Goal: Find contact information: Find contact information

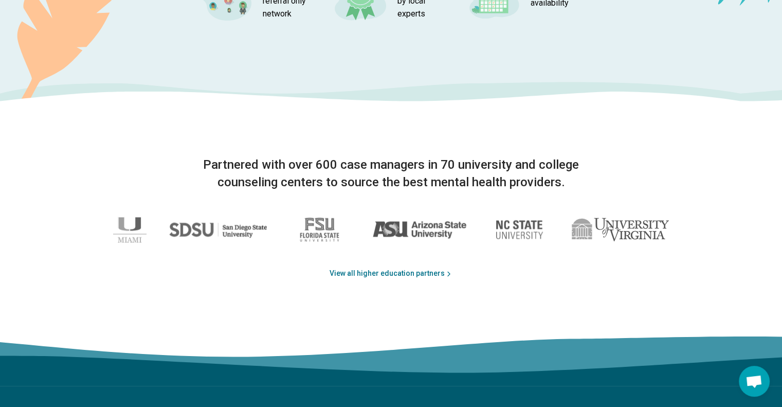
scroll to position [1731, 0]
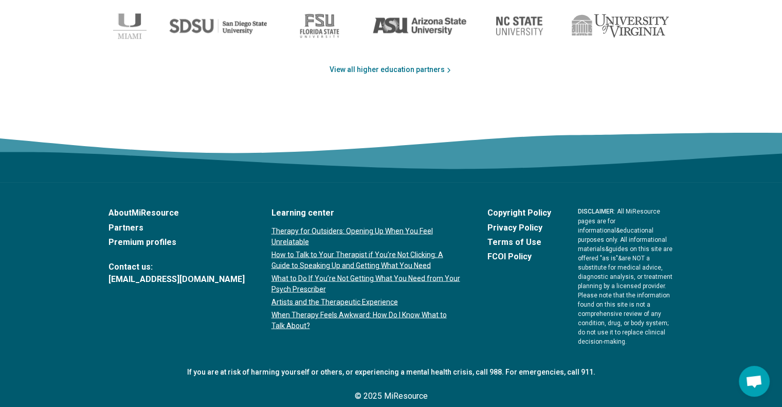
click at [158, 243] on link "Premium profiles" at bounding box center [176, 241] width 136 height 12
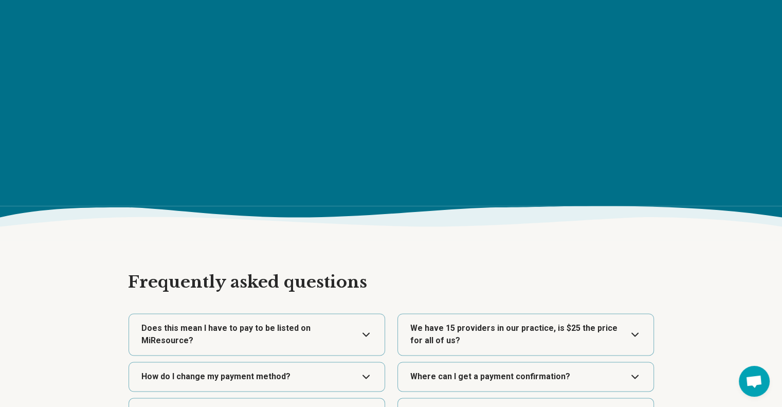
scroll to position [1696, 0]
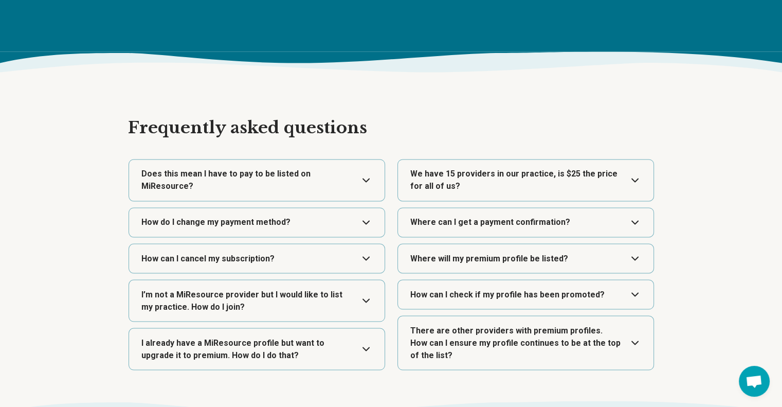
click at [298, 289] on button "Expand" at bounding box center [256, 300] width 247 height 41
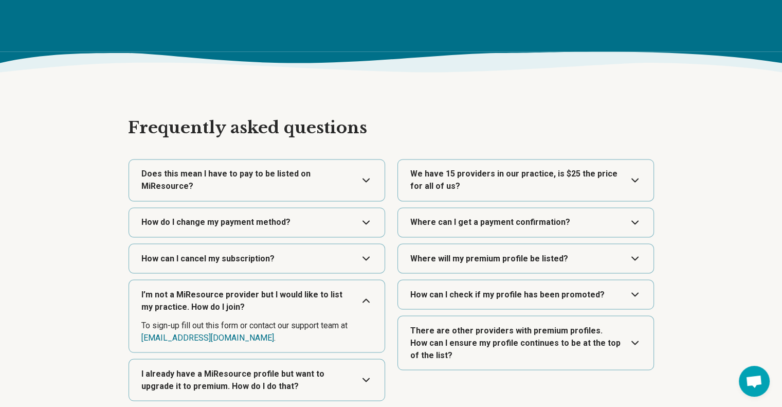
scroll to position [1747, 0]
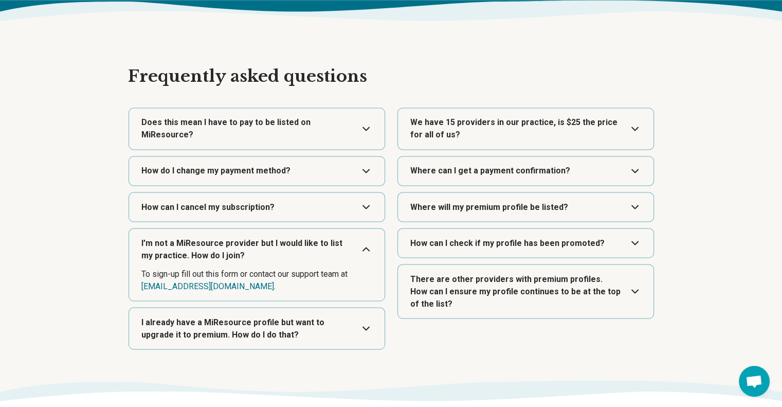
click at [224, 267] on dd "To sign-up fill out this form or contact our support team at [EMAIL_ADDRESS][DO…" at bounding box center [256, 279] width 231 height 25
drag, startPoint x: 142, startPoint y: 272, endPoint x: 247, endPoint y: 279, distance: 105.6
click at [247, 279] on div "I’m not a MiResource provider but I would like to list my practice. How do I jo…" at bounding box center [256, 264] width 256 height 73
copy dd "[EMAIL_ADDRESS][DOMAIN_NAME] ."
click at [199, 308] on button "Expand" at bounding box center [256, 327] width 247 height 41
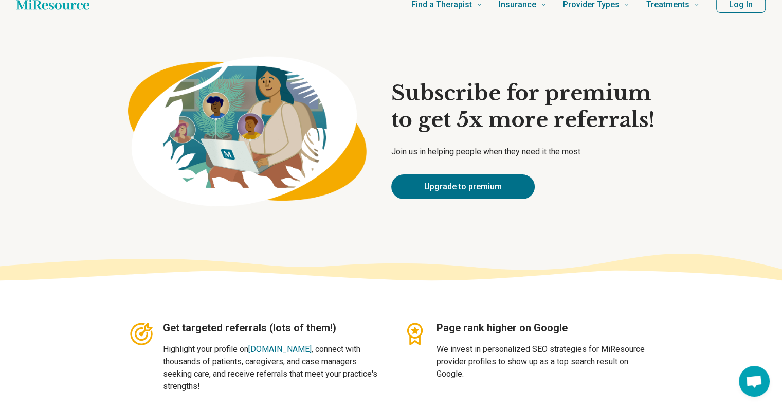
scroll to position [0, 0]
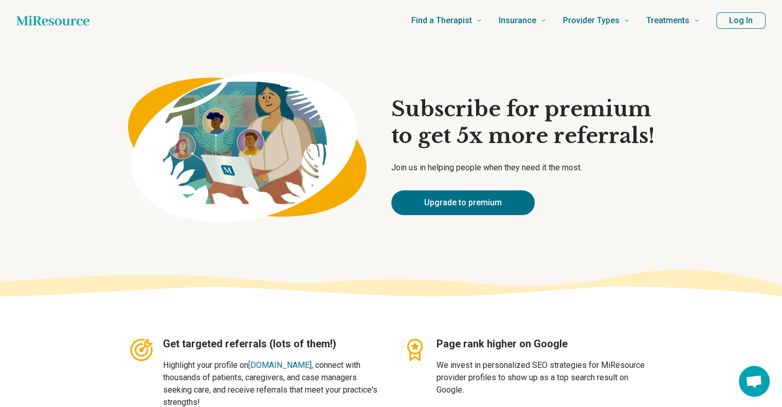
drag, startPoint x: 15, startPoint y: 19, endPoint x: 76, endPoint y: 24, distance: 60.8
click at [88, 20] on header "Find a Therapist Mental Health Conditions [MEDICAL_DATA] Anxiety [MEDICAL_DATA]…" at bounding box center [391, 20] width 782 height 41
